Goal: Transaction & Acquisition: Purchase product/service

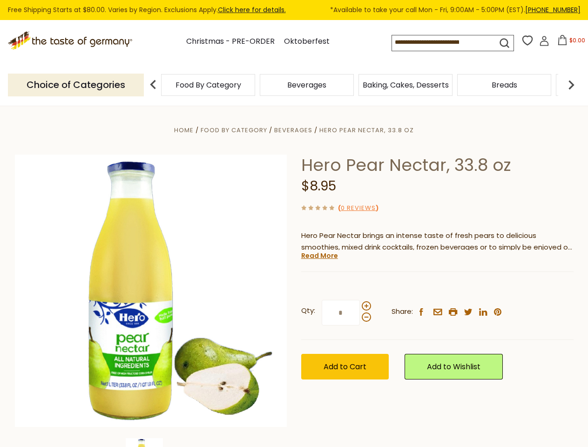
click at [294, 223] on div "Home Food By Category [GEOGRAPHIC_DATA] Hero Pear Nectar, 33.8 oz Hero Pear Nec…" at bounding box center [294, 303] width 572 height 358
click at [438, 42] on input at bounding box center [436, 41] width 88 height 13
click at [569, 43] on span "$0.00" at bounding box center [577, 40] width 16 height 8
click at [355, 85] on div "Beverages" at bounding box center [306, 85] width 99 height 22
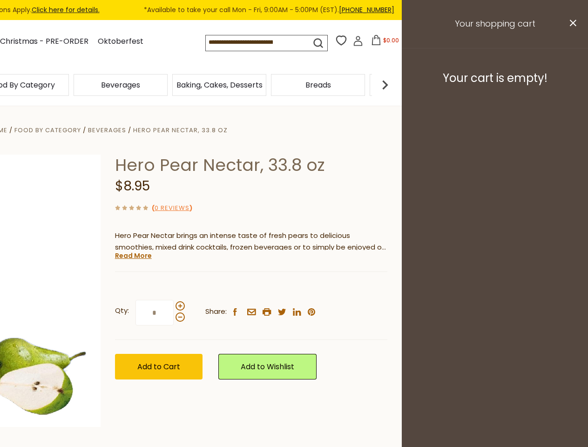
click at [69, 85] on div "Beverages" at bounding box center [22, 85] width 94 height 22
click at [571, 85] on h3 "Your cart is empty!" at bounding box center [494, 78] width 163 height 14
click at [294, 276] on div "Hero Pear Nectar, 33.8 oz $8.95 ( 0 Reviews ) Hero Pear Nectar brings an intens…" at bounding box center [251, 277] width 272 height 246
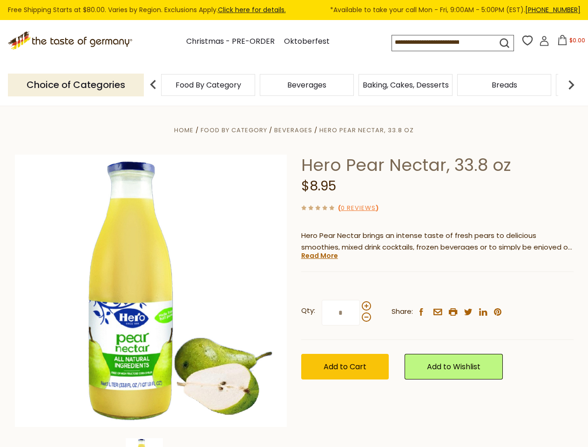
click at [151, 442] on div "Home Food By Category [GEOGRAPHIC_DATA] Hero Pear Nectar, 33.8 oz Hero Pear Nec…" at bounding box center [294, 303] width 572 height 358
click at [319, 255] on link "Read More" at bounding box center [319, 255] width 37 height 9
